Goal: Transaction & Acquisition: Book appointment/travel/reservation

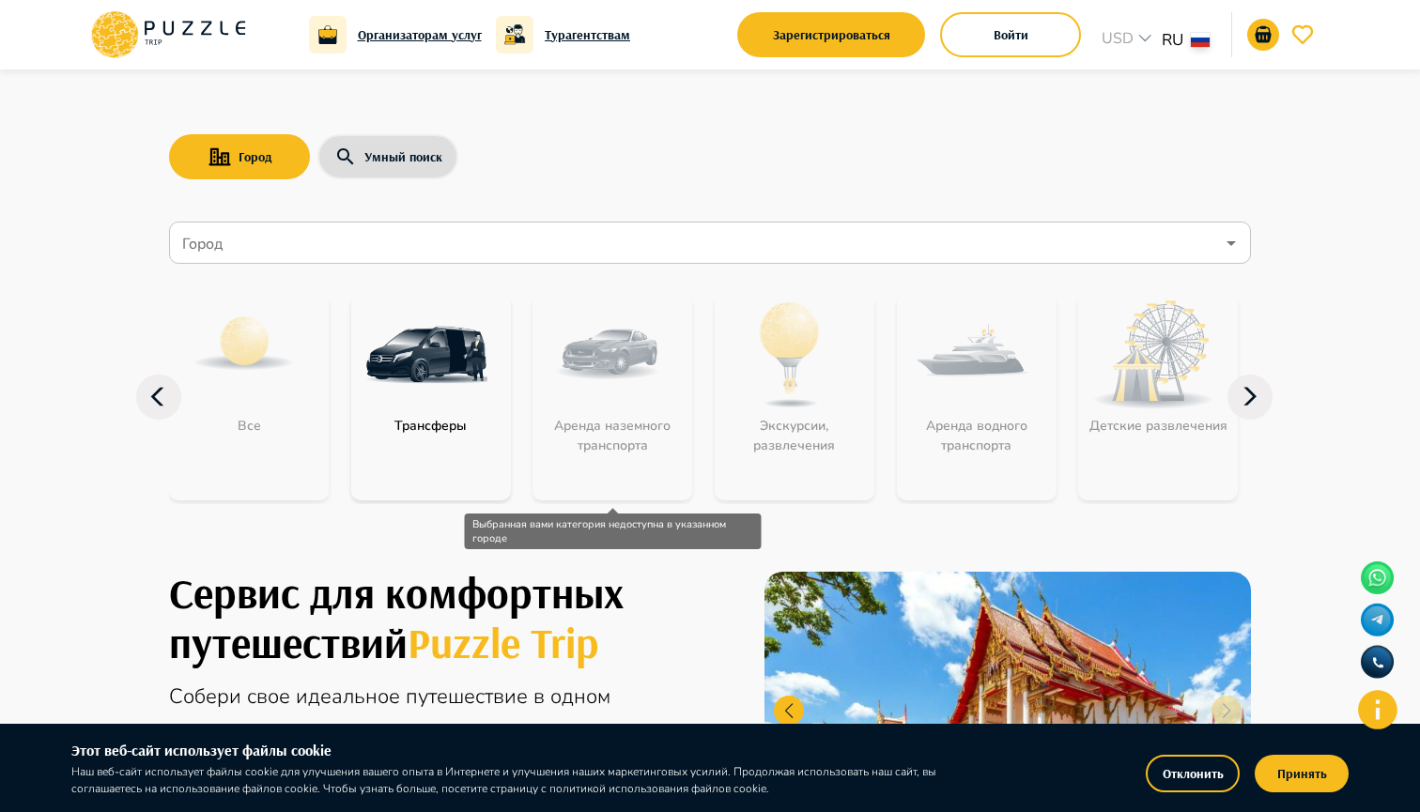
click at [629, 357] on div "Аренда наземного транспорта" at bounding box center [612, 397] width 160 height 207
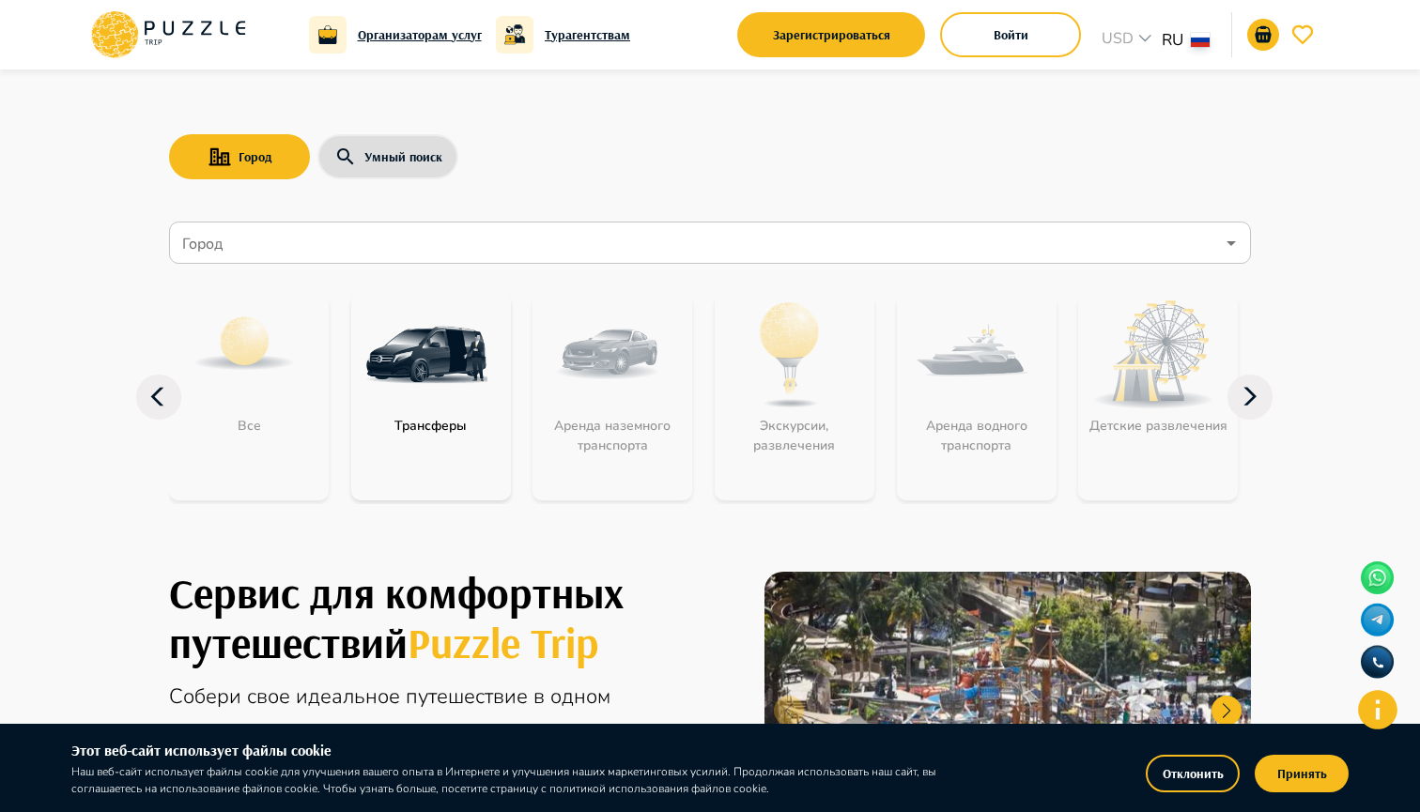
click at [444, 277] on div "Все Трансферы Аренда наземного транспорта Экскурсии, развлечения Аренда водного…" at bounding box center [710, 397] width 1082 height 252
click at [449, 262] on div "Город" at bounding box center [710, 243] width 1082 height 42
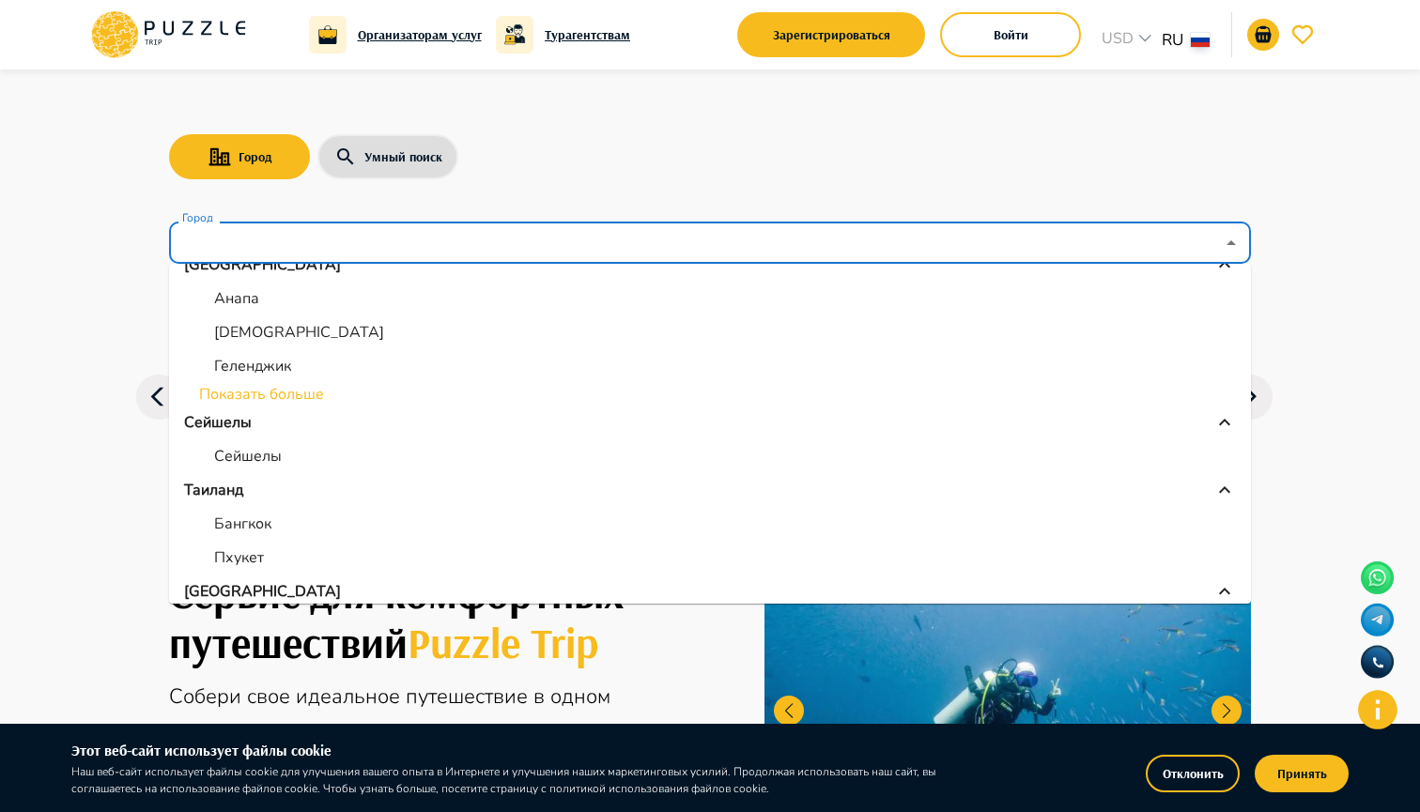
scroll to position [361, 0]
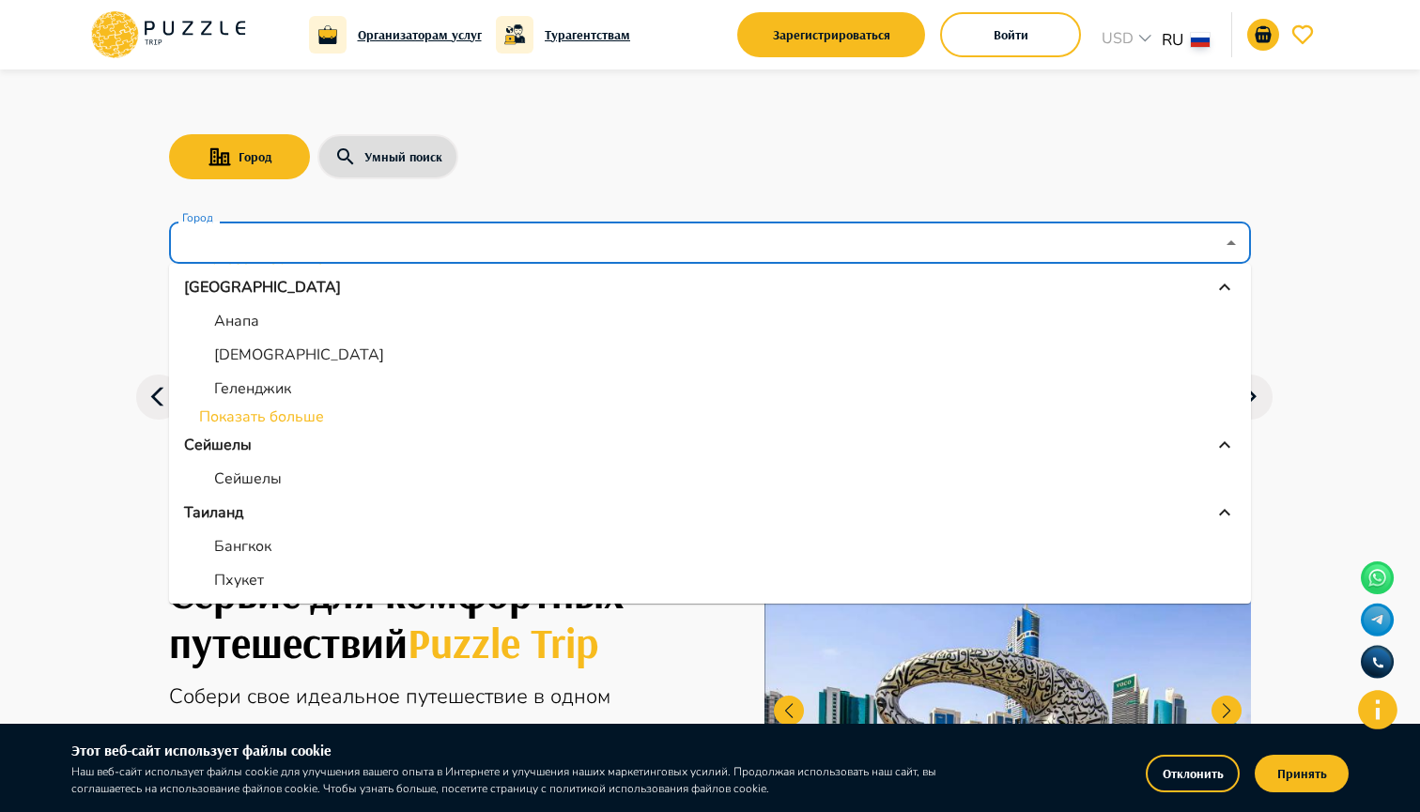
click at [283, 582] on li "Пхукет" at bounding box center [710, 580] width 1082 height 34
type input "******"
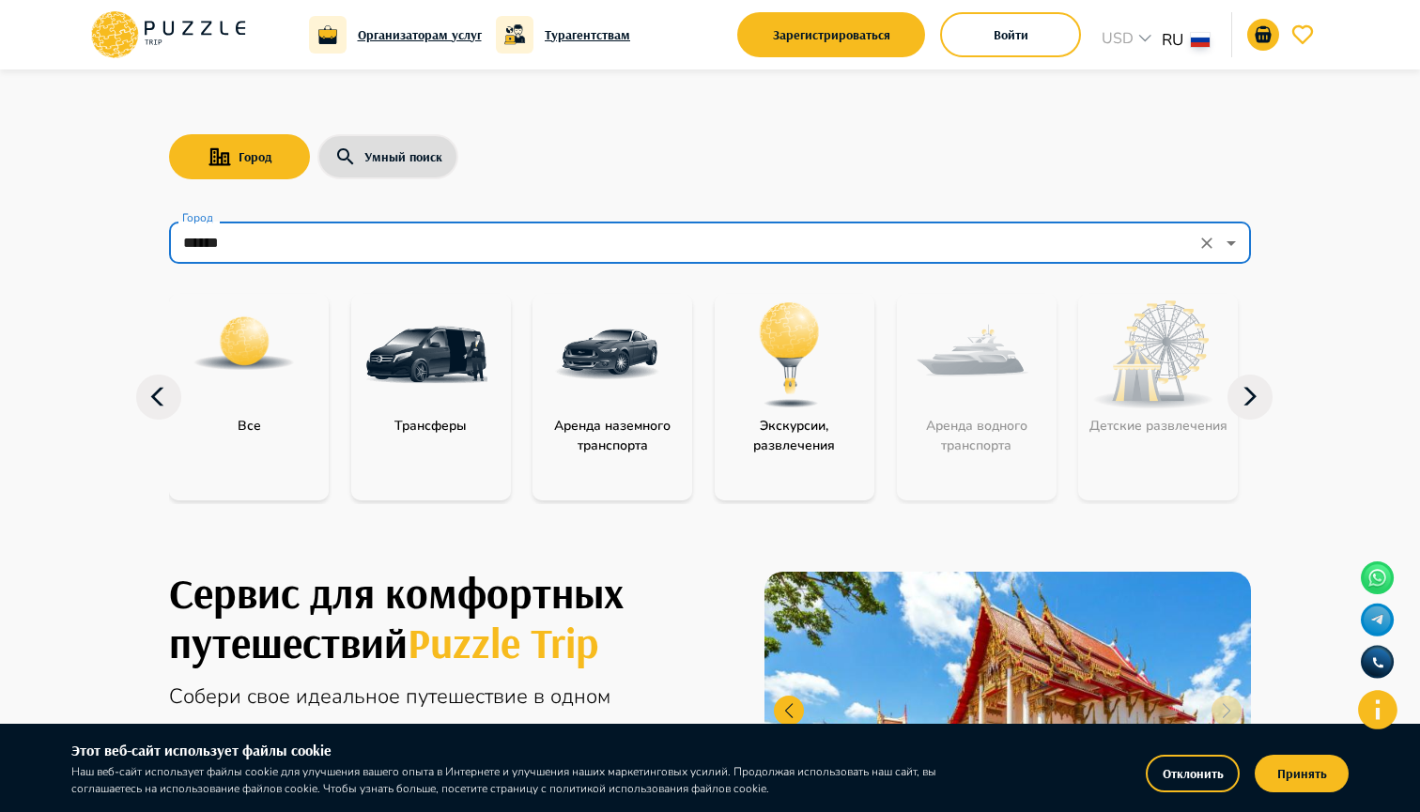
click at [639, 376] on img at bounding box center [607, 355] width 122 height 122
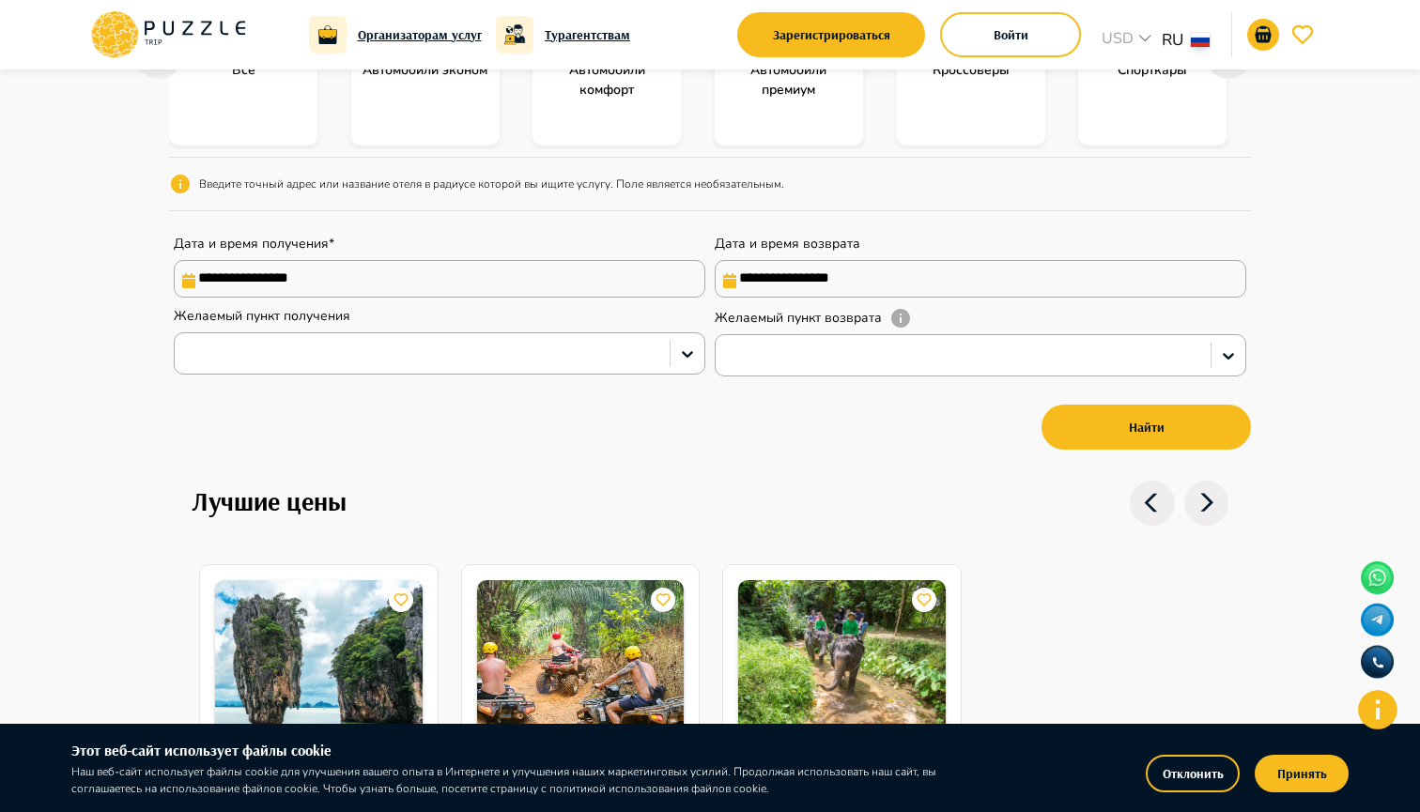
scroll to position [359, 0]
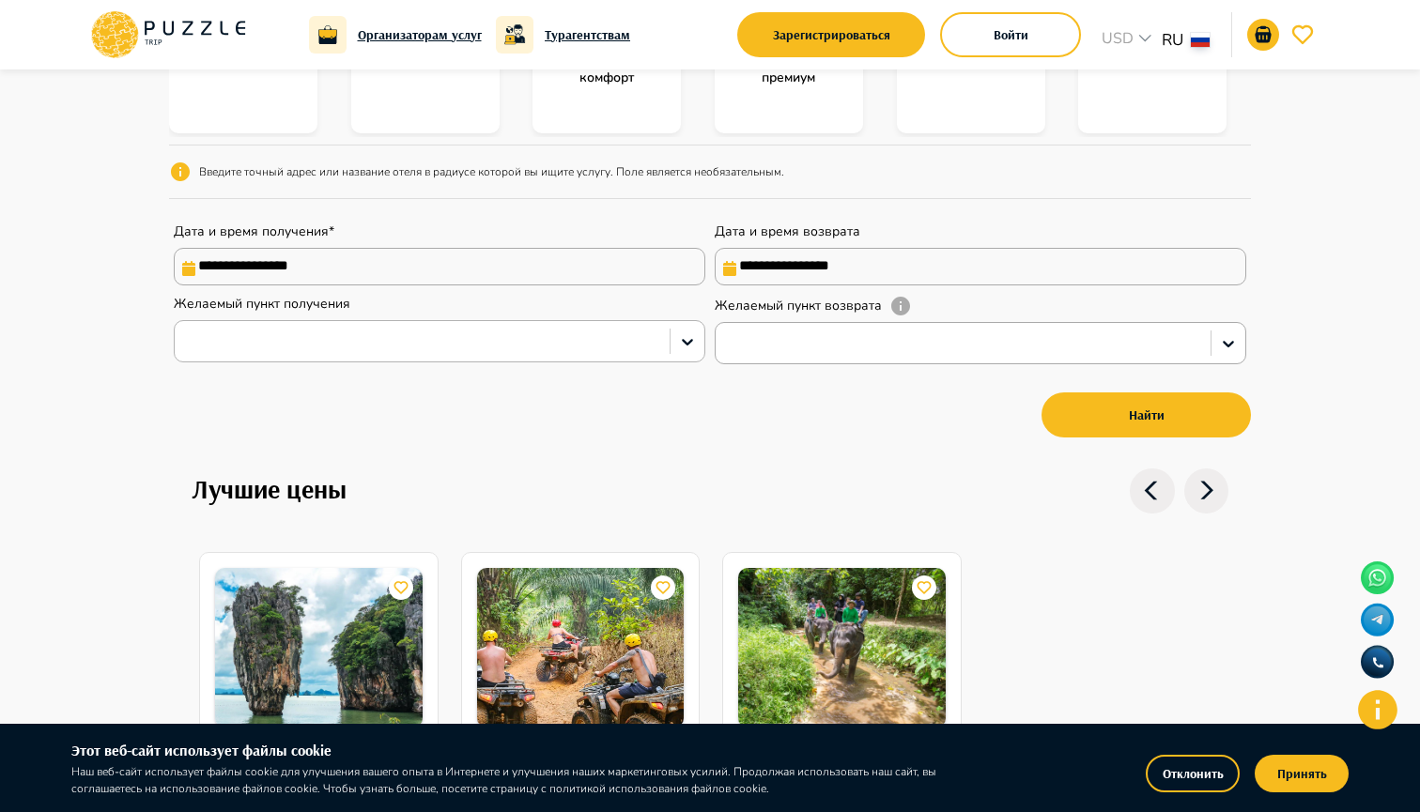
click at [355, 343] on div at bounding box center [422, 342] width 476 height 24
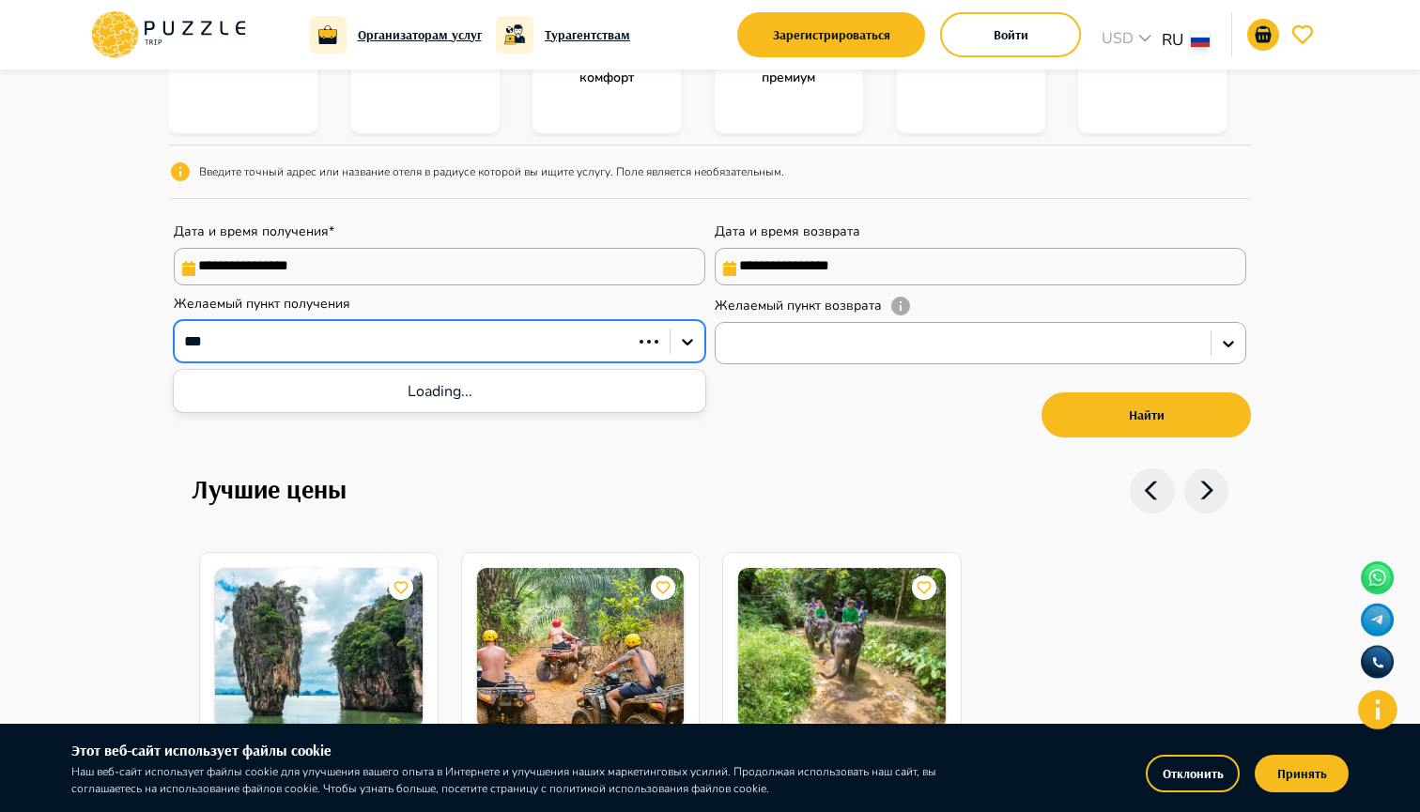
type input "****"
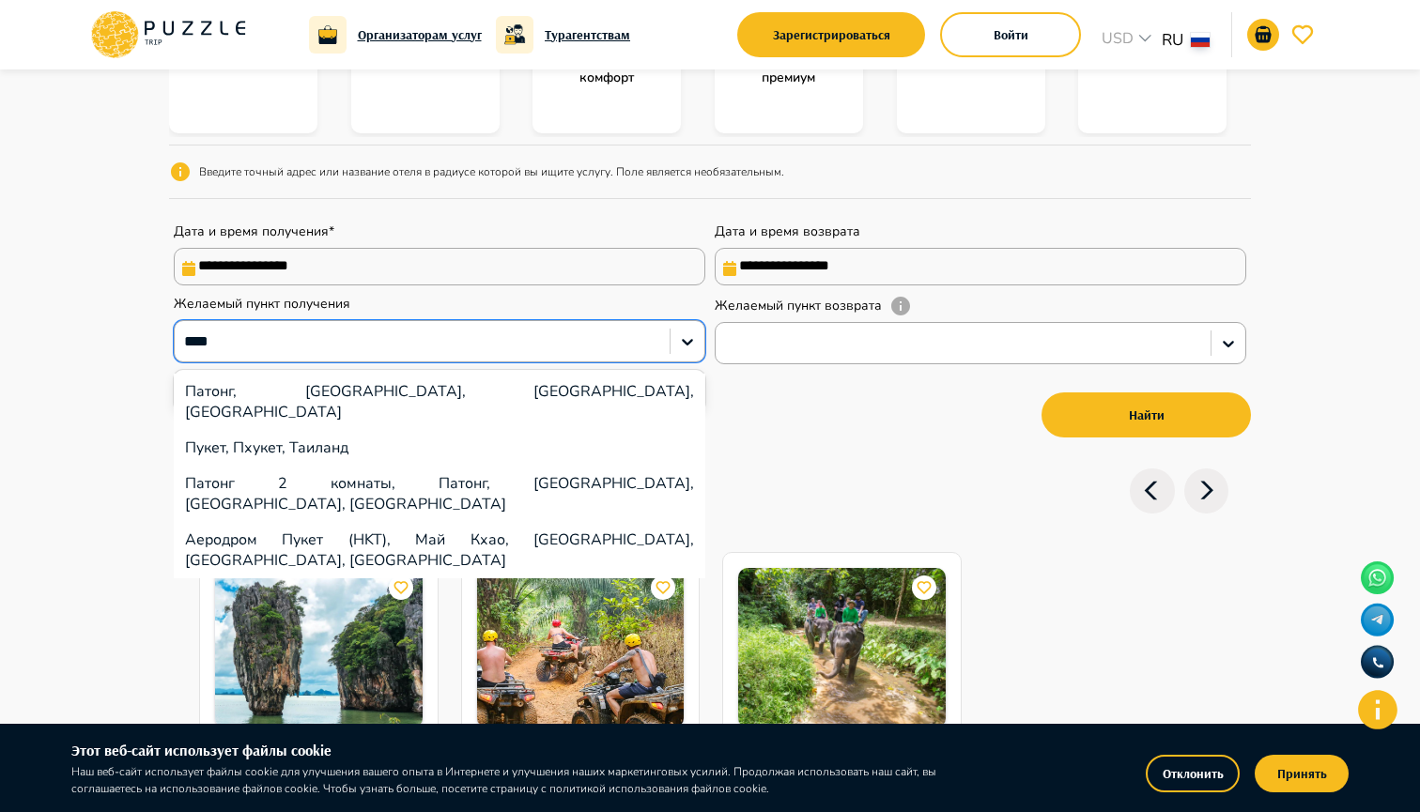
click at [296, 405] on div "Патонг, [GEOGRAPHIC_DATA], [GEOGRAPHIC_DATA], [GEOGRAPHIC_DATA]" at bounding box center [439, 402] width 531 height 56
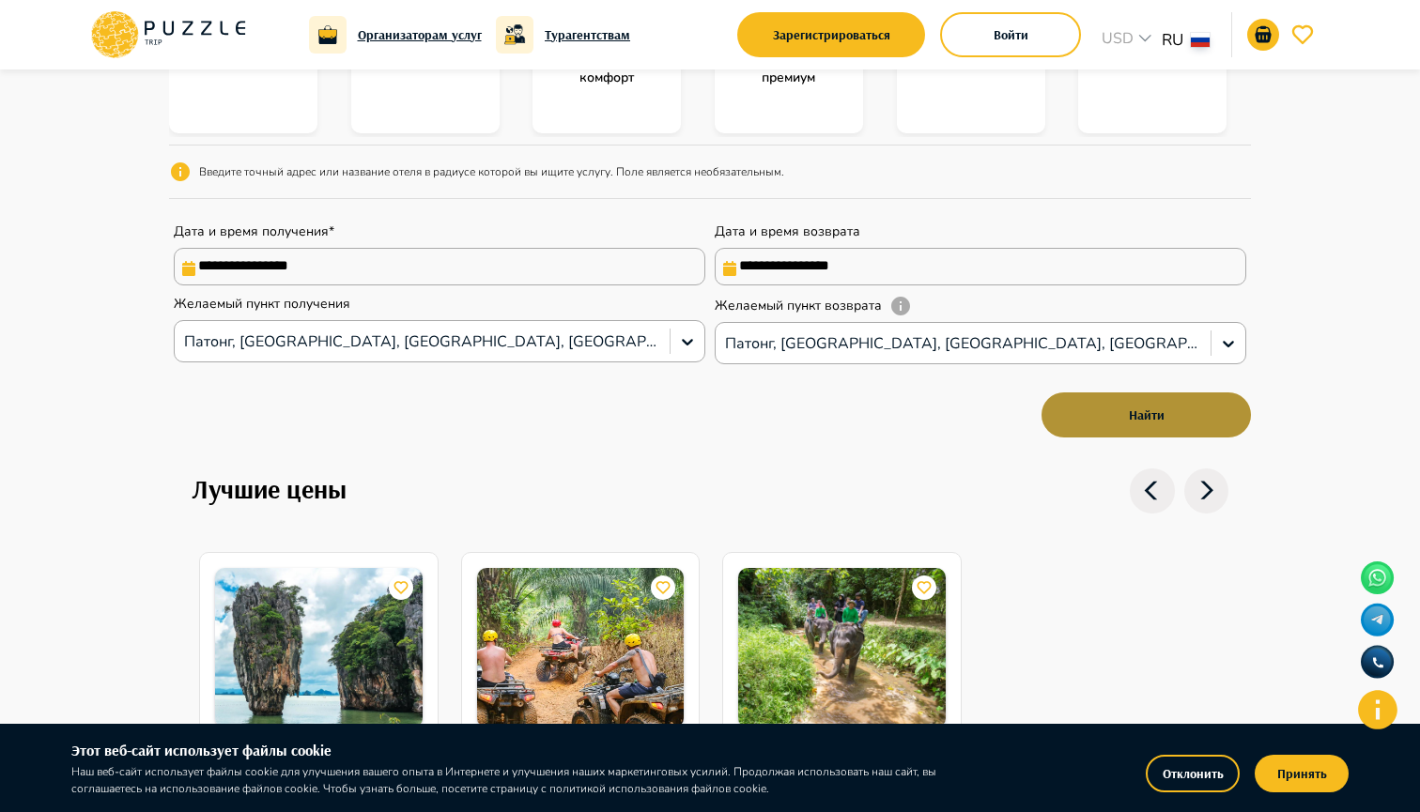
click at [1068, 404] on button "Найти" at bounding box center [1145, 414] width 209 height 45
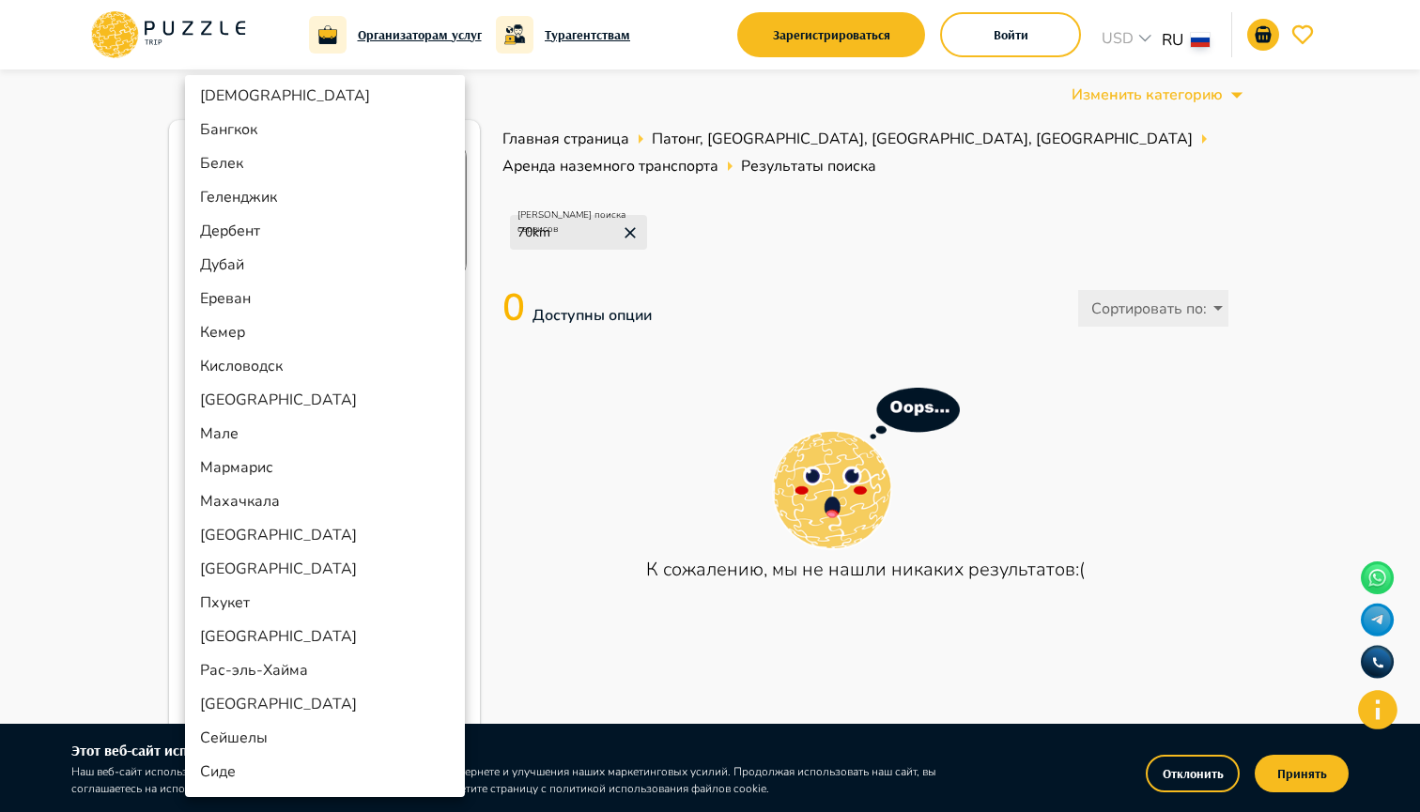
scroll to position [230, 0]
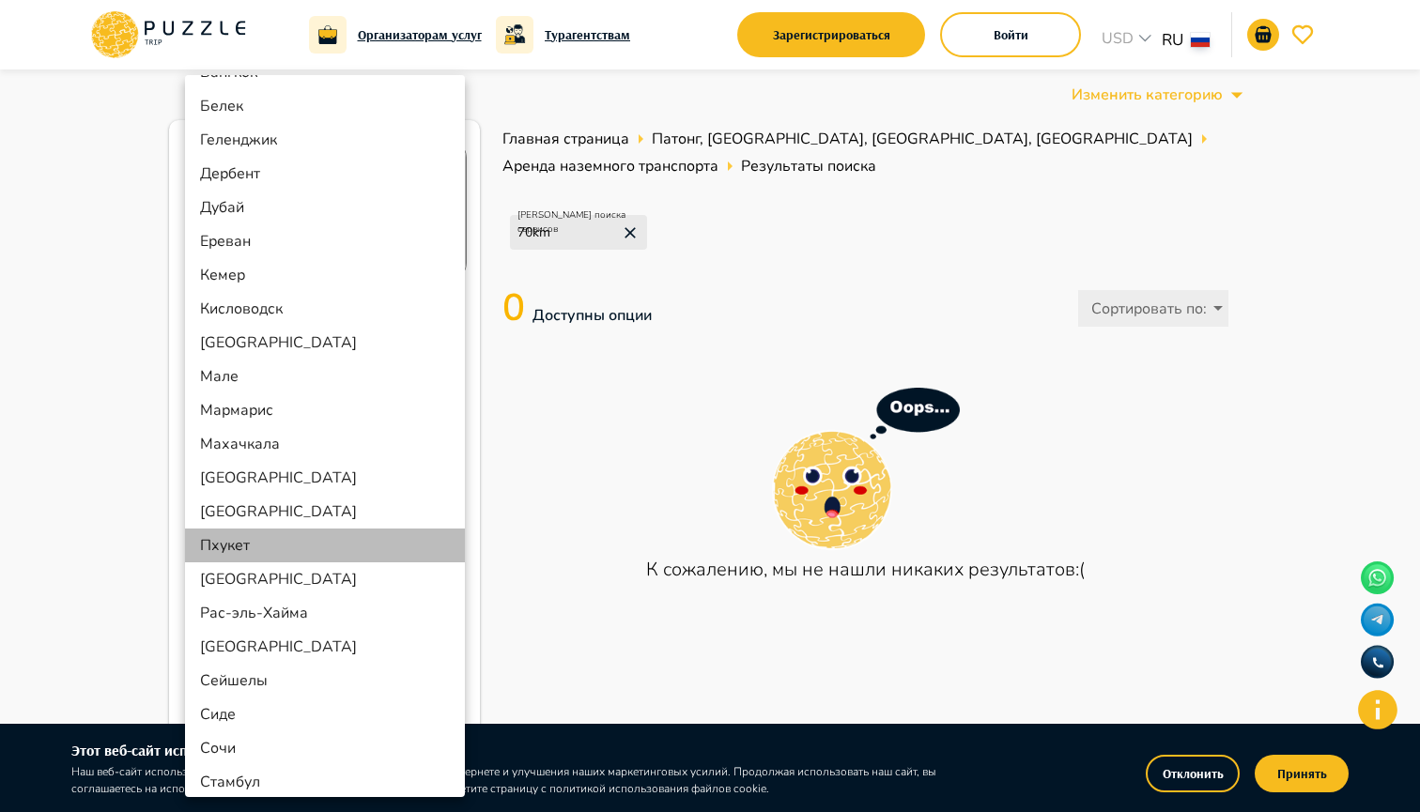
click at [317, 556] on li "Пхукет" at bounding box center [325, 546] width 280 height 34
type input "******"
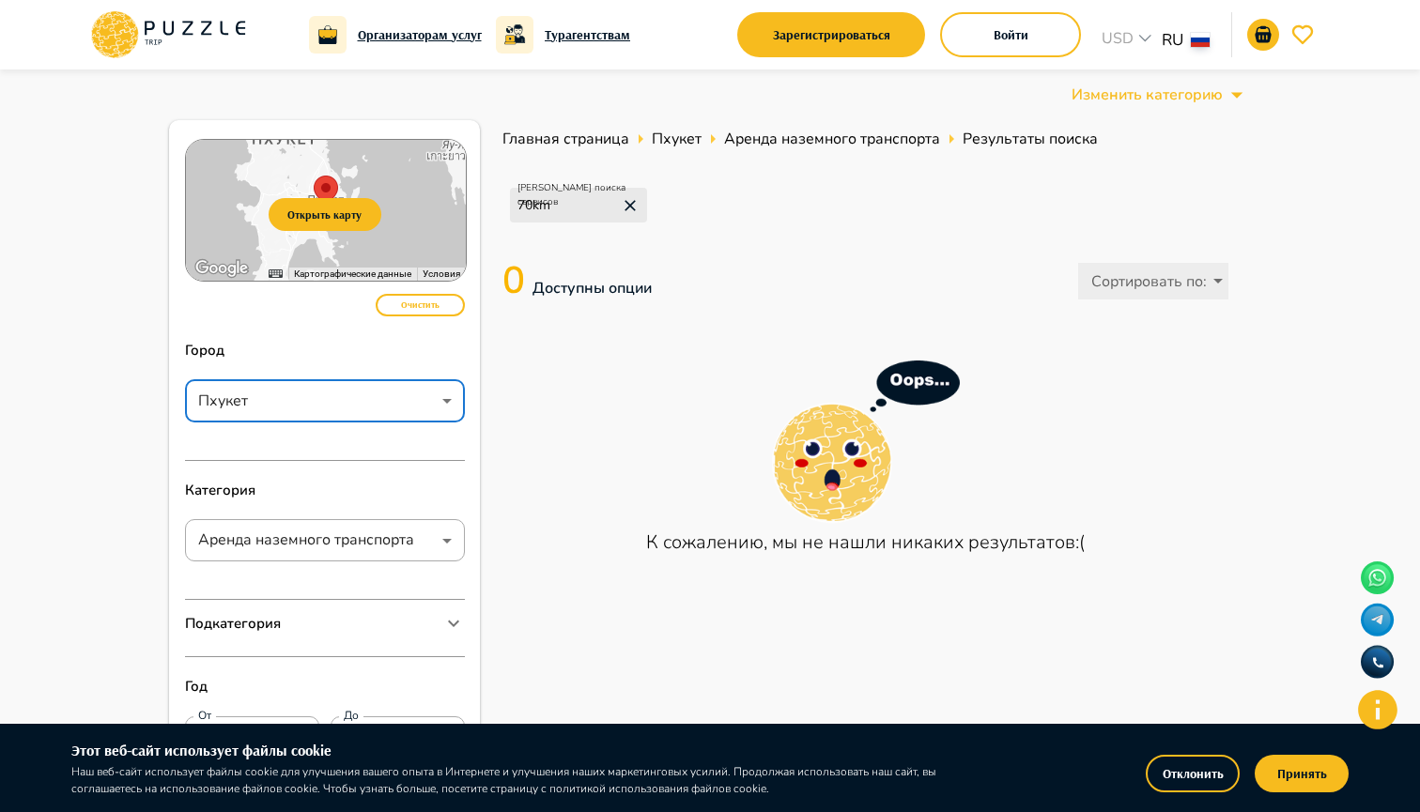
click at [610, 442] on div "К сожалению, мы не нашли никаких результатов:(" at bounding box center [865, 440] width 726 height 233
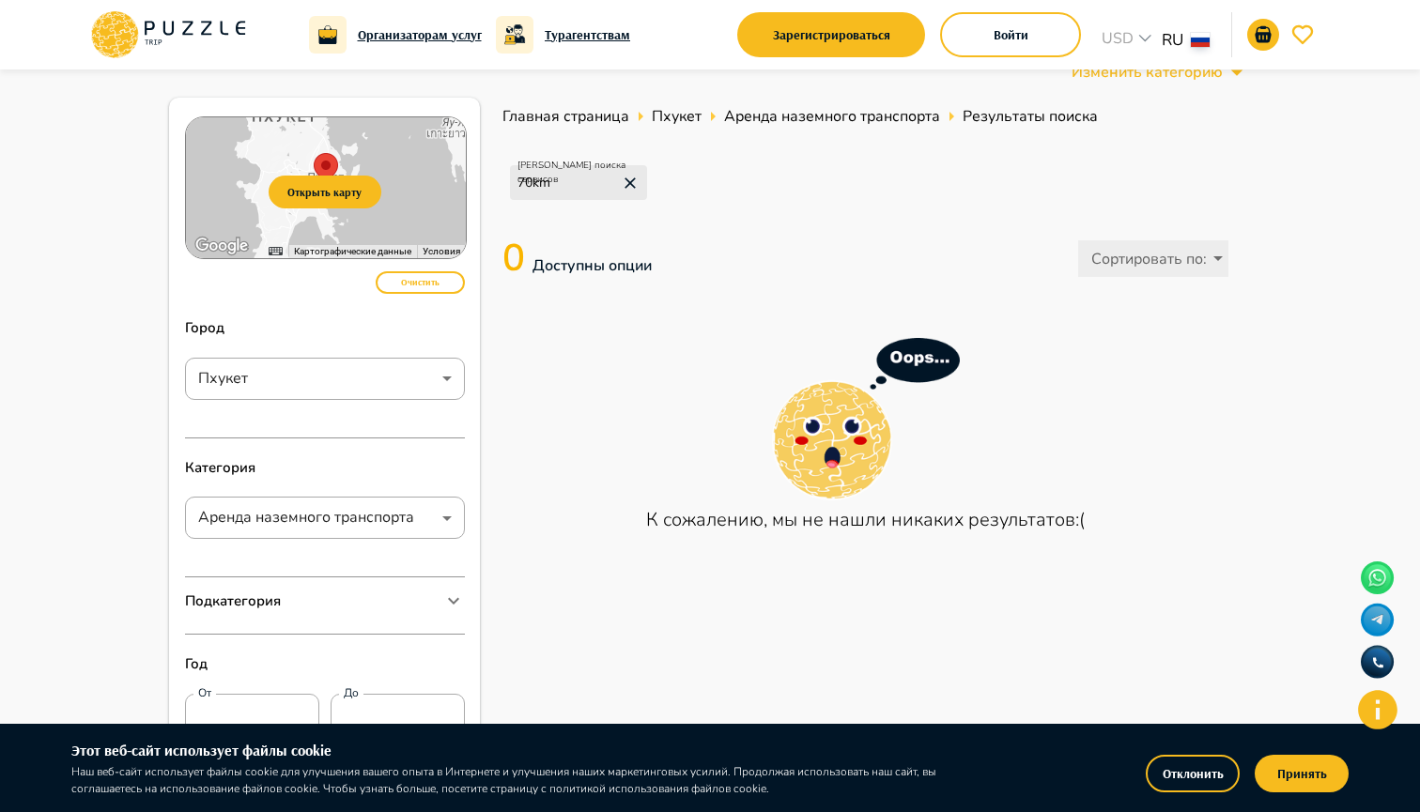
scroll to position [31, 0]
